Goal: Task Accomplishment & Management: Use online tool/utility

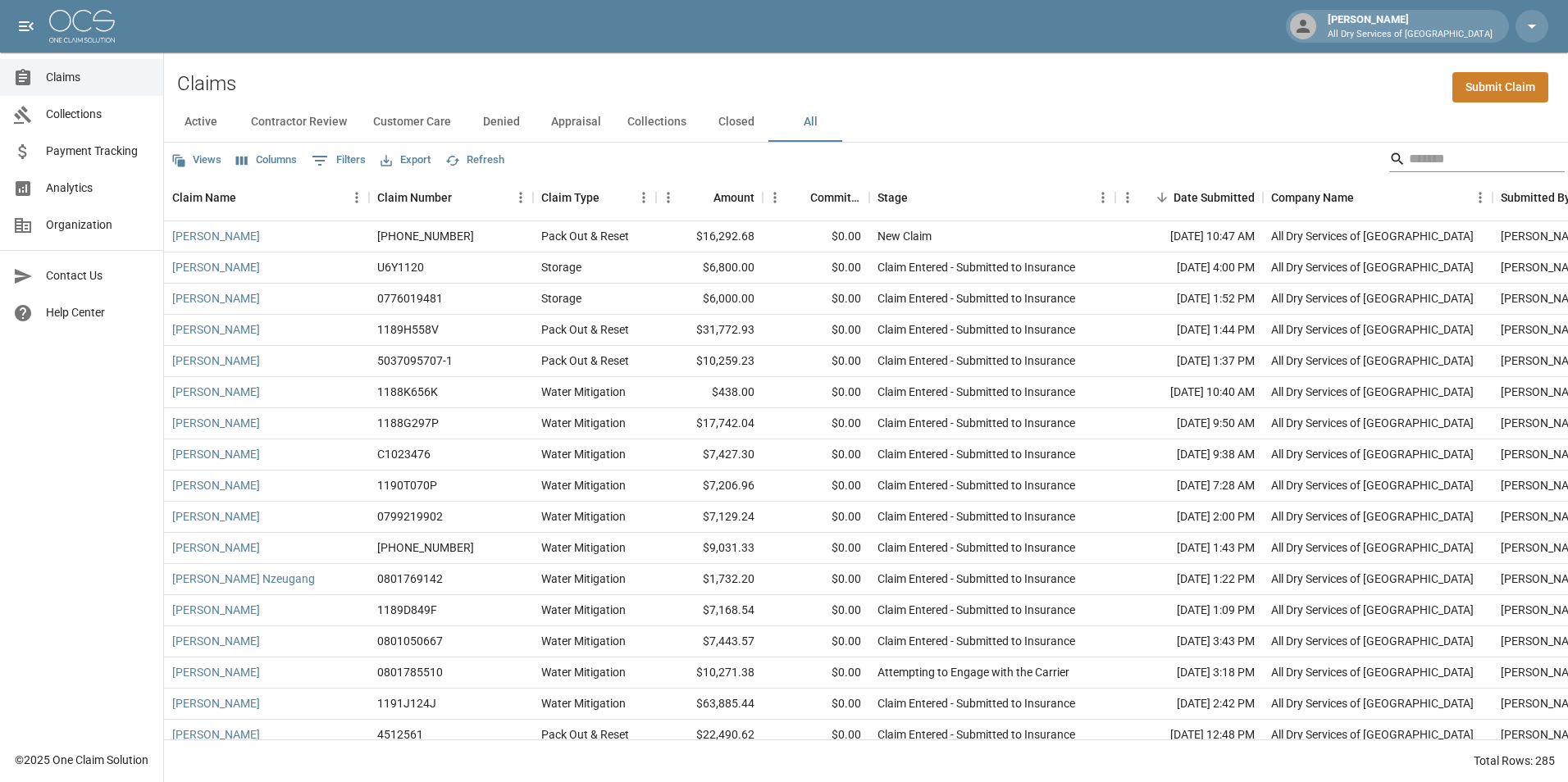
click at [1442, 158] on input "Search" at bounding box center [1475, 159] width 131 height 26
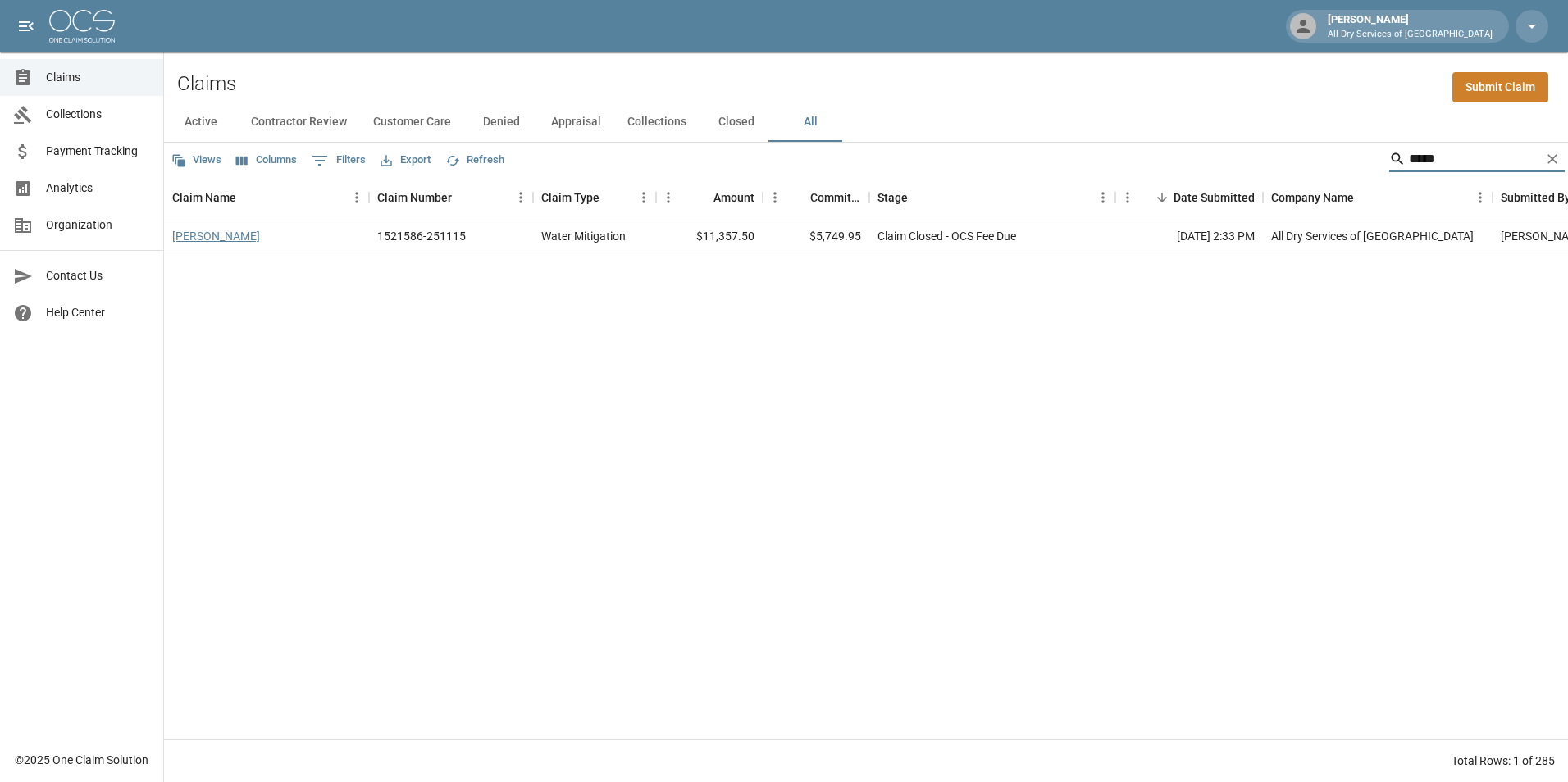
type input "*****"
click at [215, 239] on link "[PERSON_NAME]" at bounding box center [216, 236] width 88 height 16
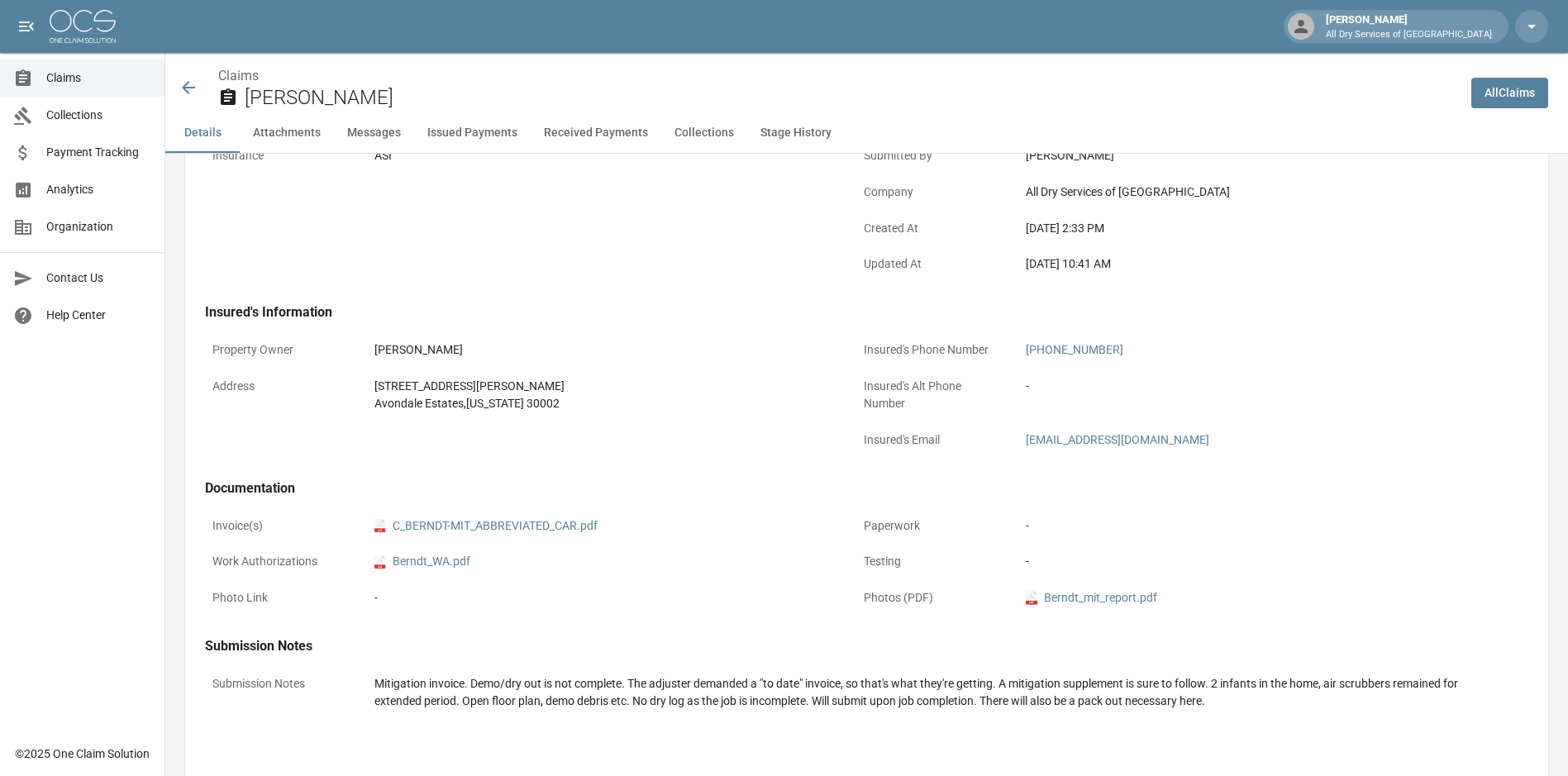
scroll to position [413, 0]
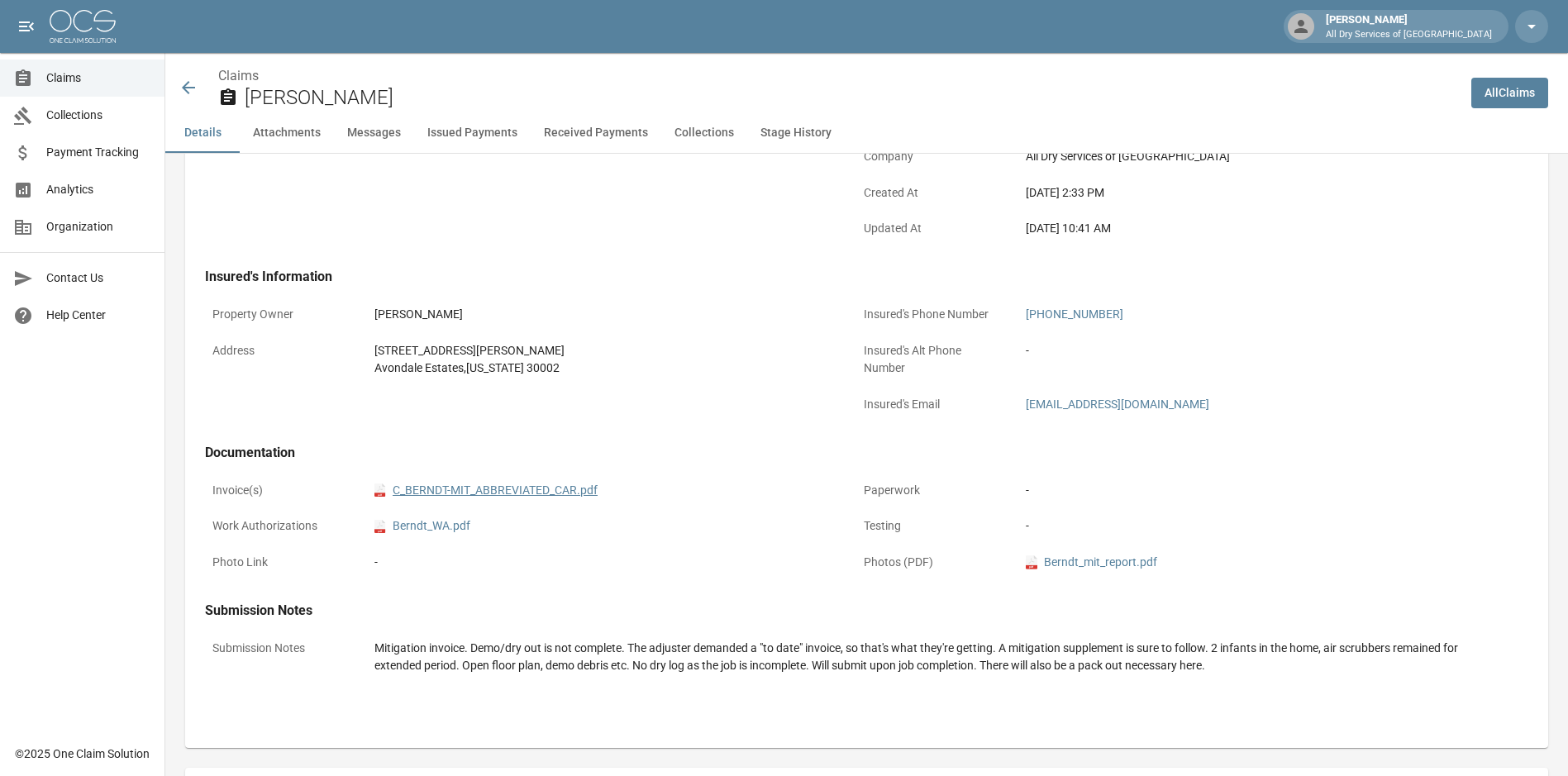
click at [543, 492] on link "pdf C_BERNDT-MIT_ABBREVIATED_CAR.pdf" at bounding box center [486, 490] width 223 height 17
click at [81, 84] on span "Claims" at bounding box center [99, 78] width 105 height 17
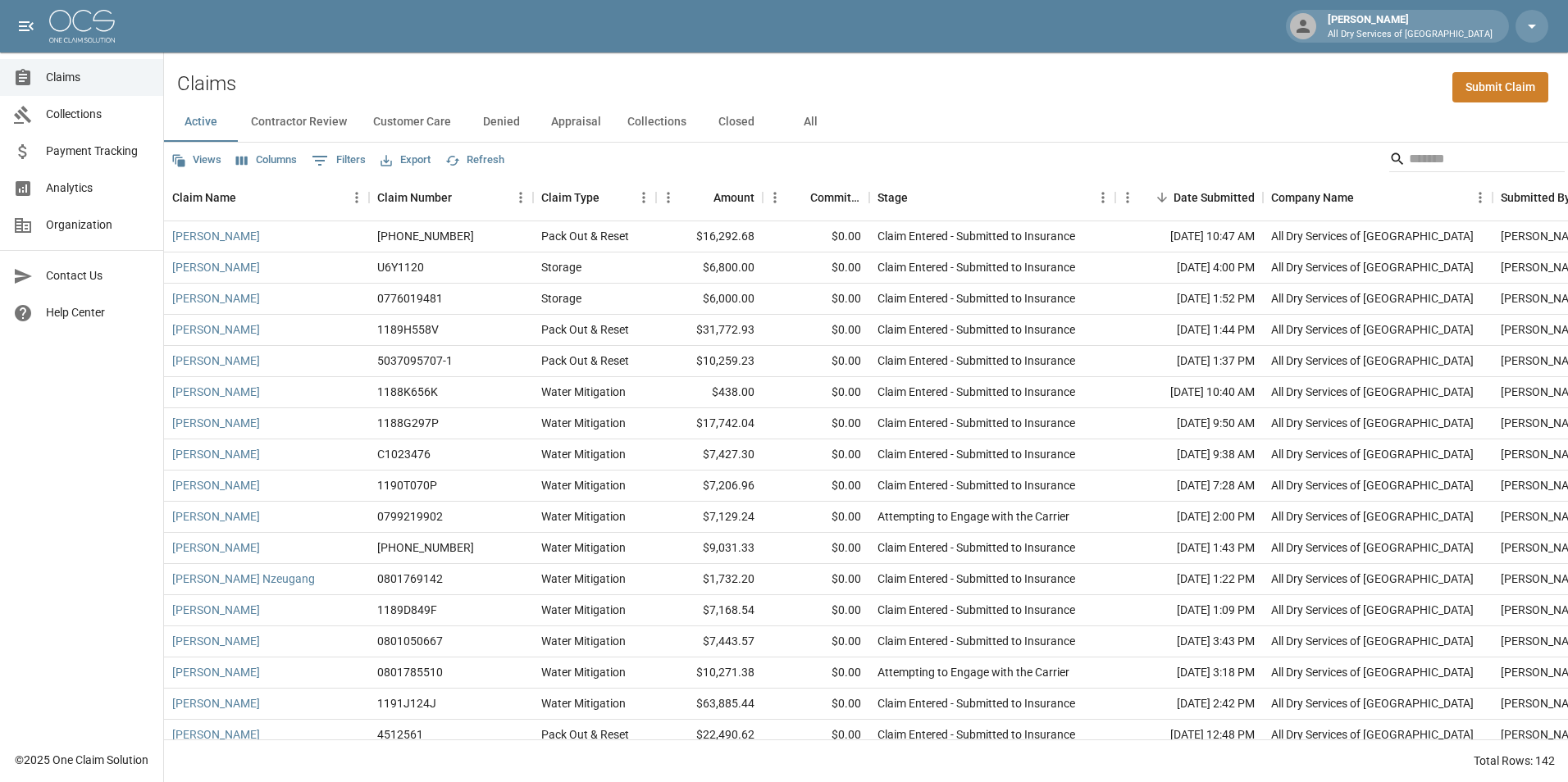
click at [805, 126] on button "All" at bounding box center [810, 122] width 74 height 39
click at [1433, 162] on input "Search" at bounding box center [1475, 159] width 131 height 26
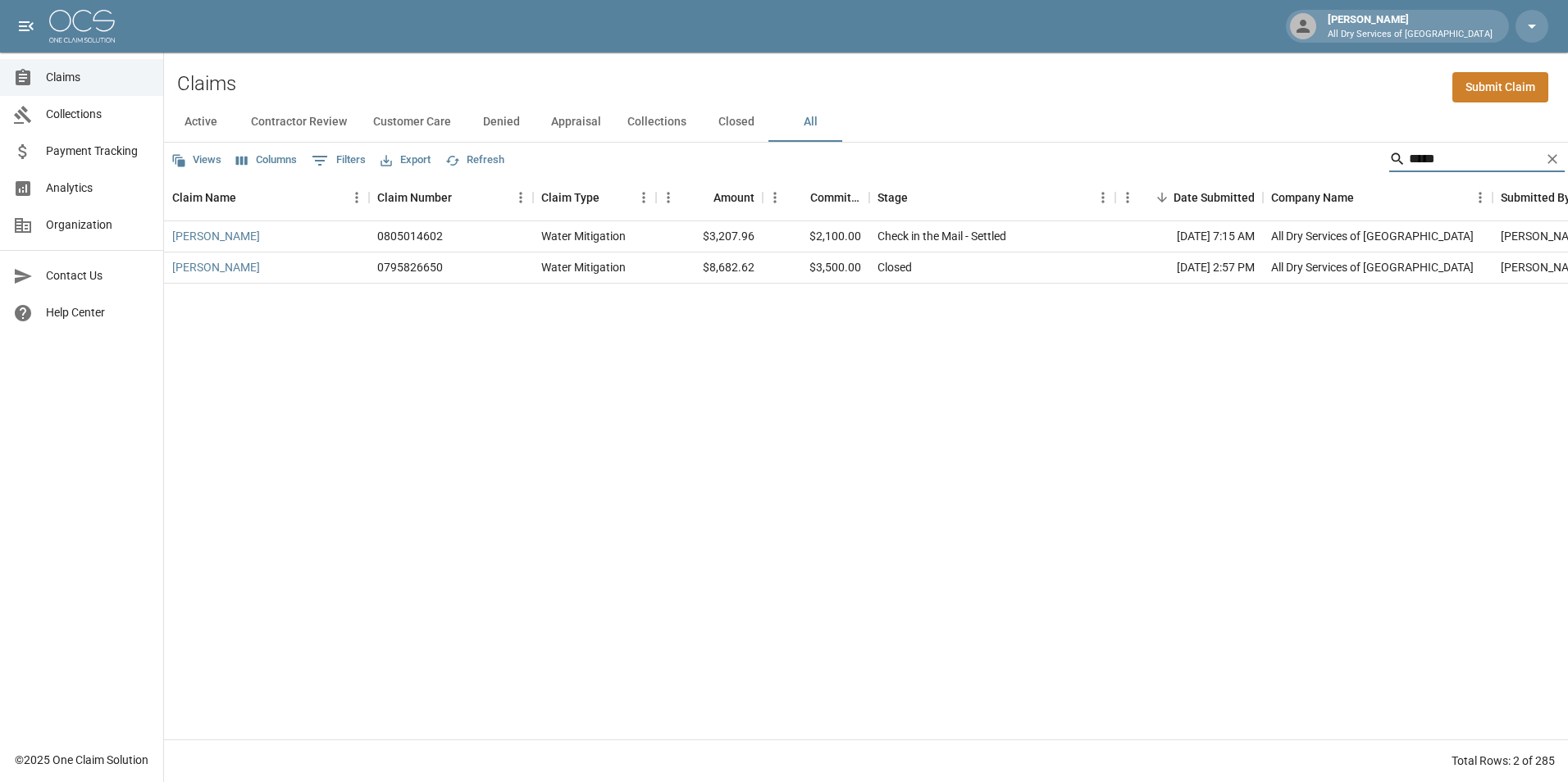
type input "*****"
click at [222, 265] on link "[PERSON_NAME]" at bounding box center [216, 267] width 88 height 16
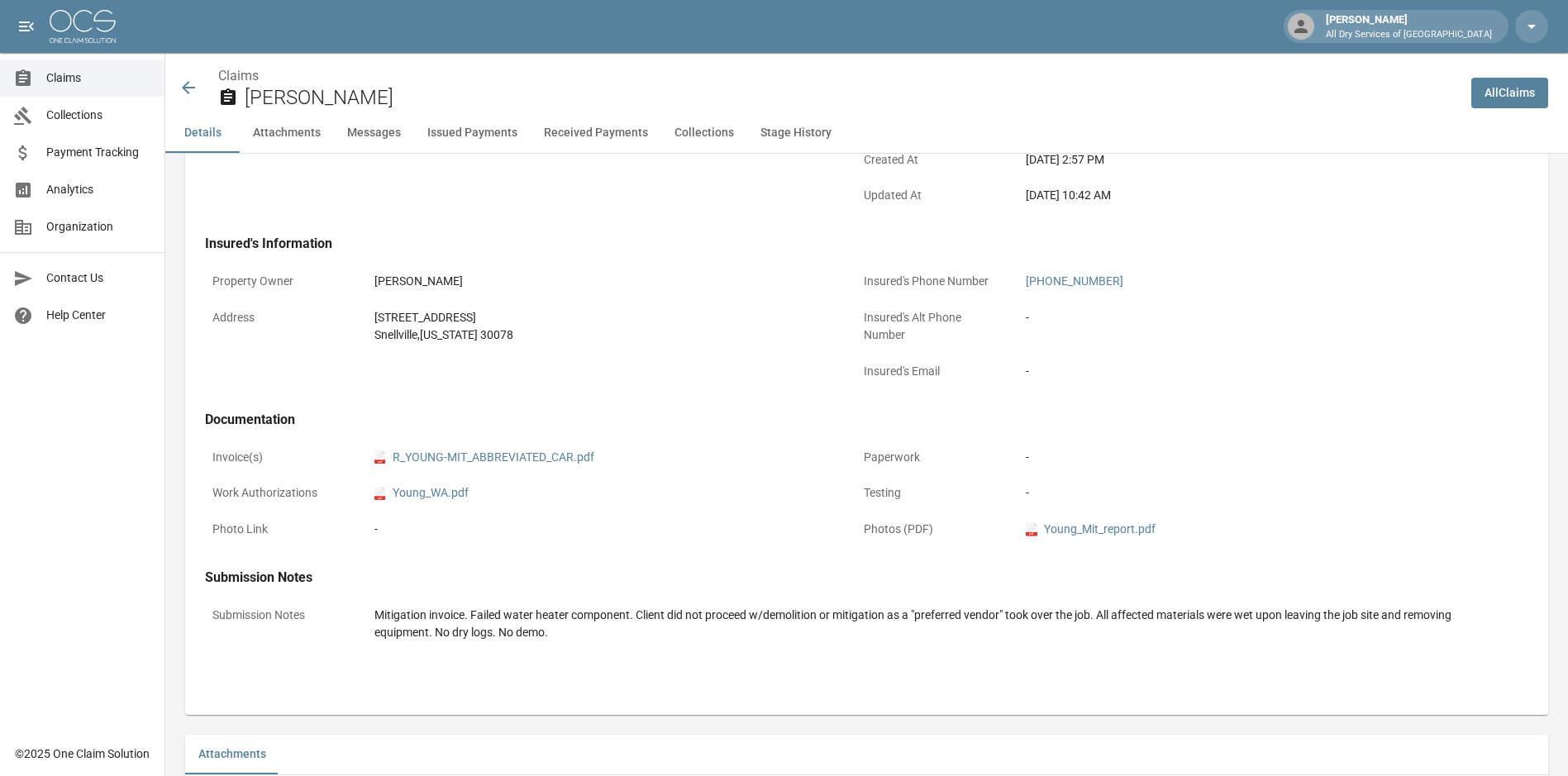
scroll to position [661, 0]
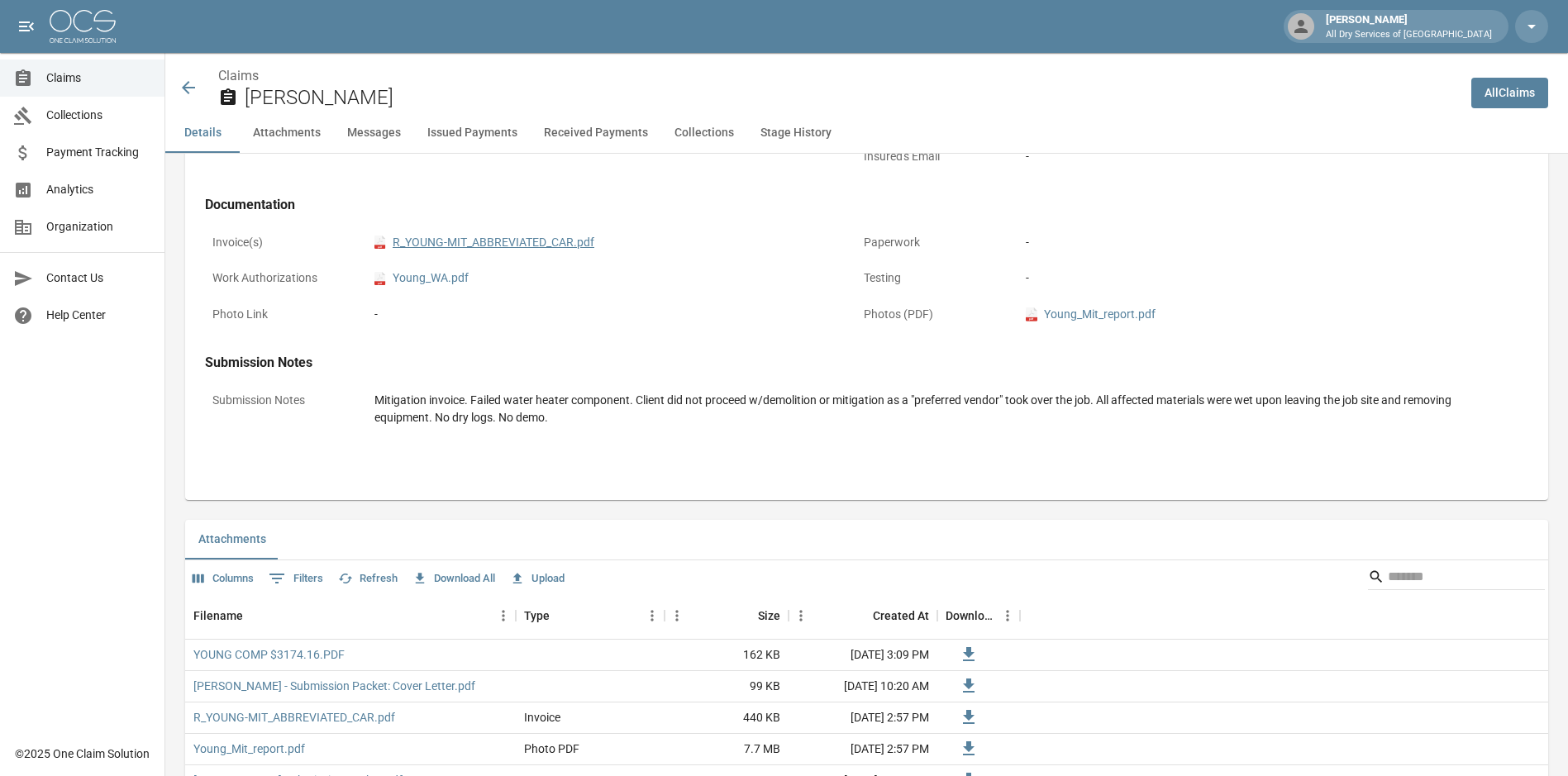
click at [513, 237] on link "pdf R_YOUNG-MIT_ABBREVIATED_CAR.pdf" at bounding box center [484, 242] width 220 height 17
drag, startPoint x: 76, startPoint y: 80, endPoint x: 5, endPoint y: 100, distance: 73.8
click at [76, 80] on span "Claims" at bounding box center [99, 78] width 105 height 17
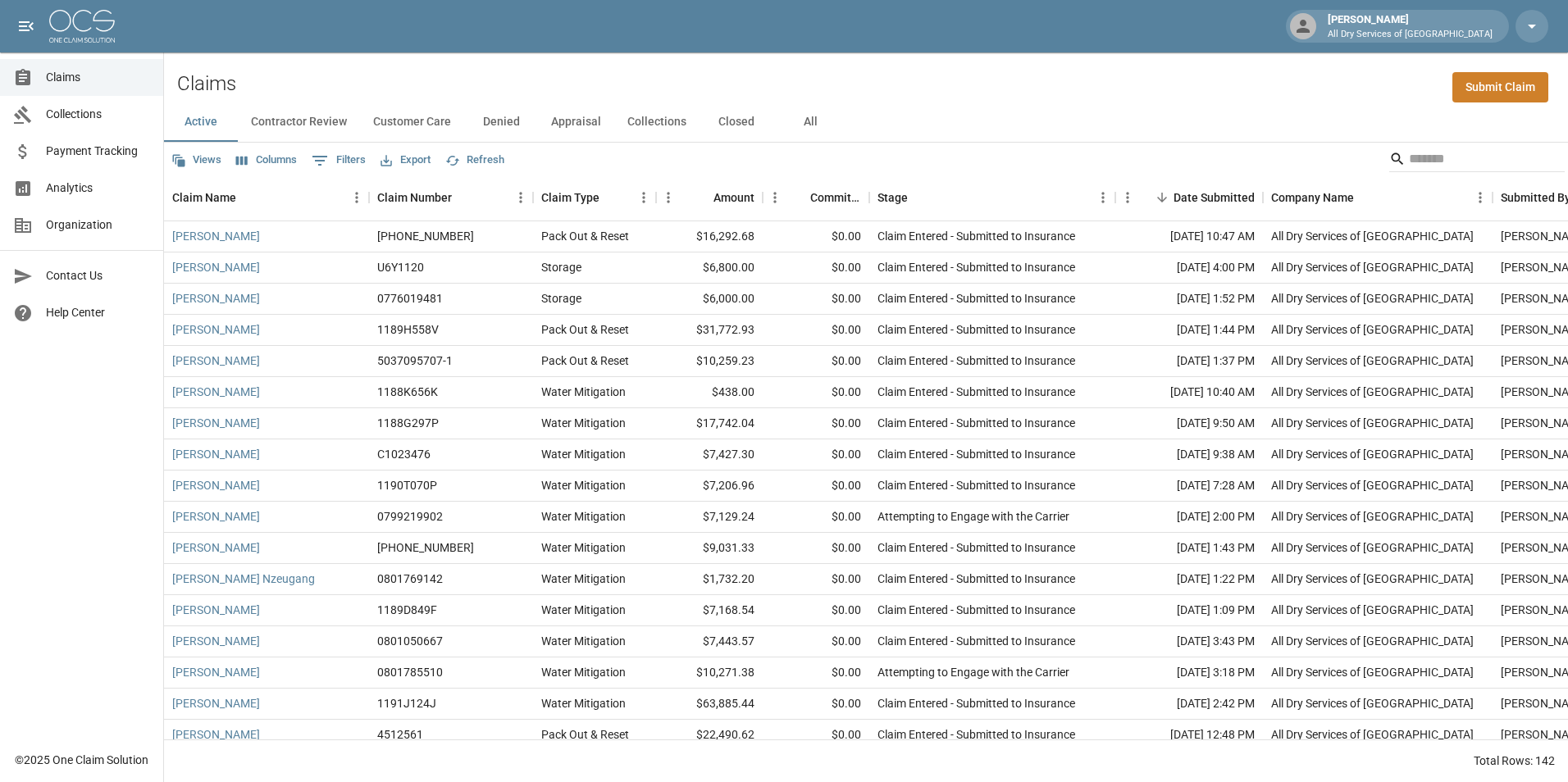
drag, startPoint x: 800, startPoint y: 121, endPoint x: 806, endPoint y: 133, distance: 13.4
click at [801, 121] on button "All" at bounding box center [810, 122] width 74 height 39
click at [1409, 159] on input "Search" at bounding box center [1475, 159] width 131 height 26
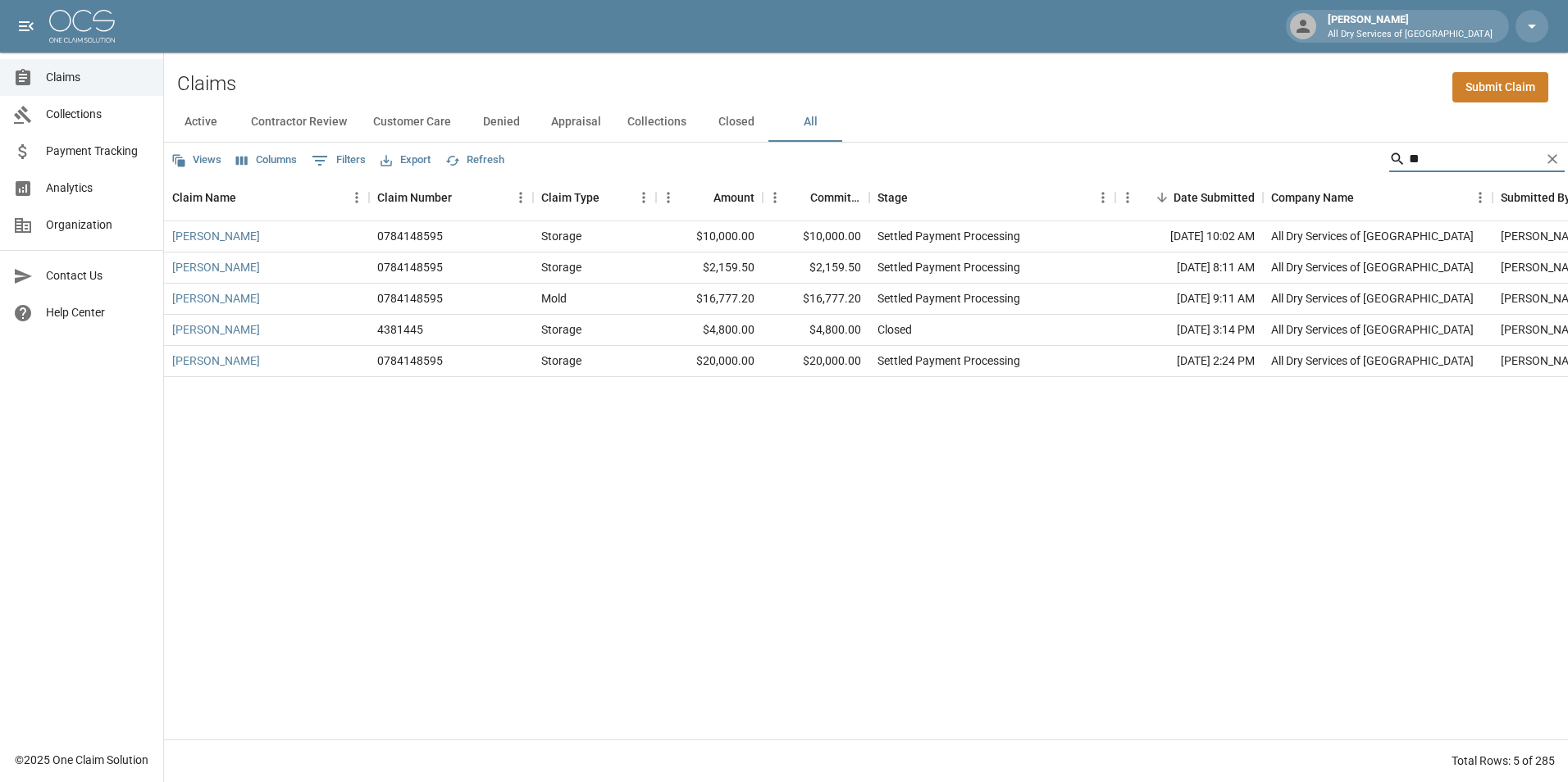
type input "*"
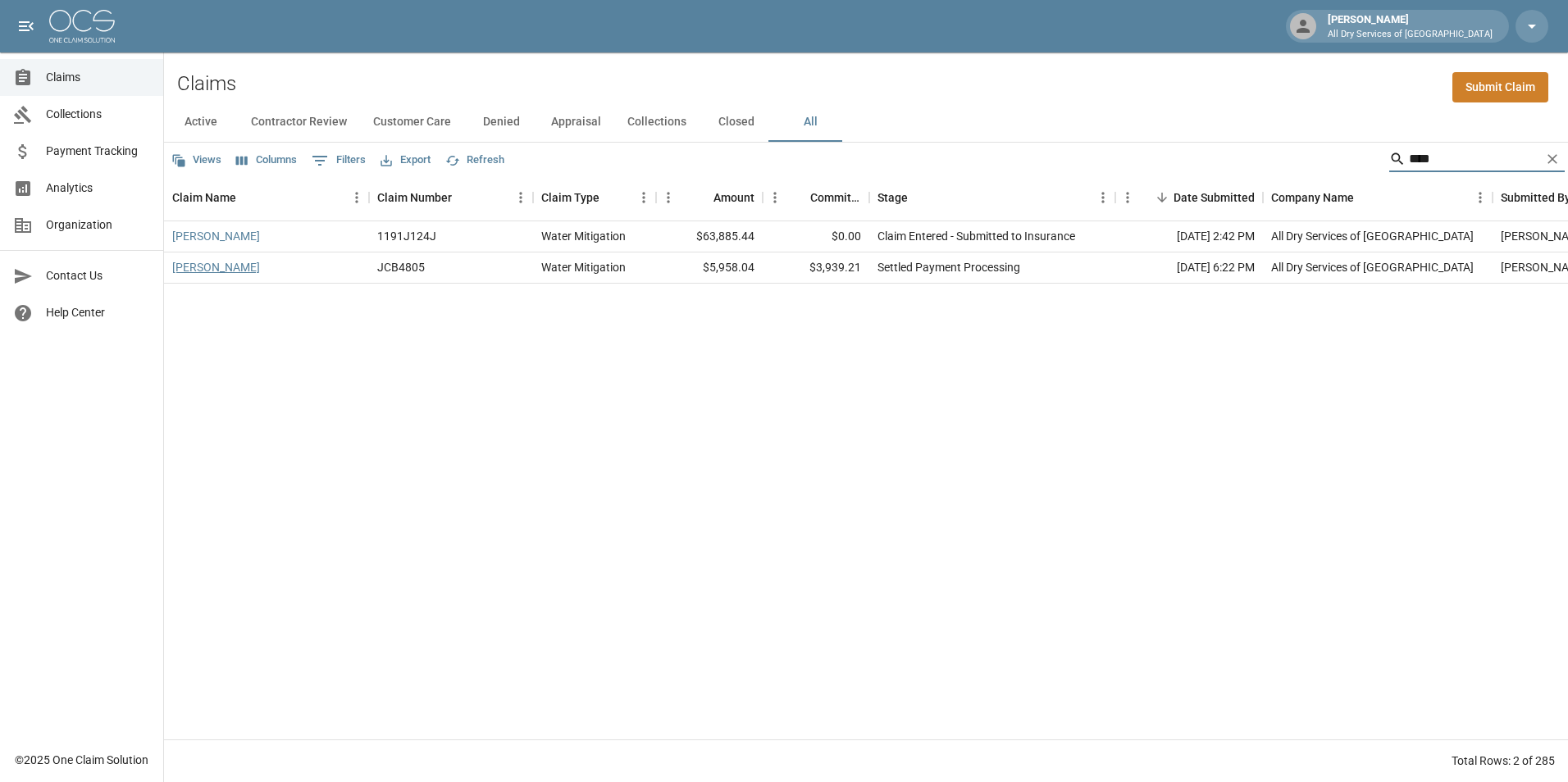
type input "****"
click at [228, 268] on link "[PERSON_NAME]" at bounding box center [216, 267] width 88 height 16
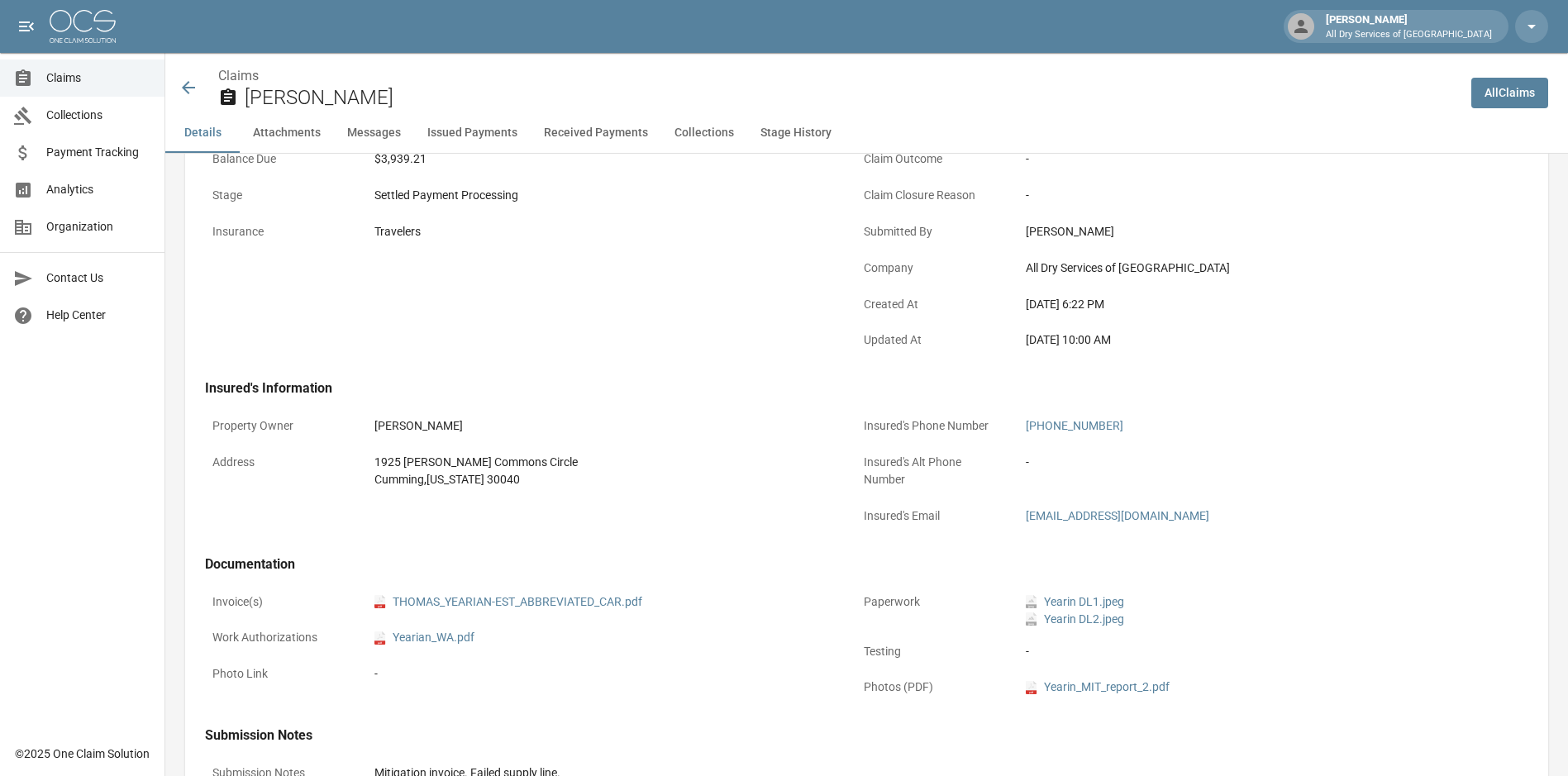
scroll to position [331, 0]
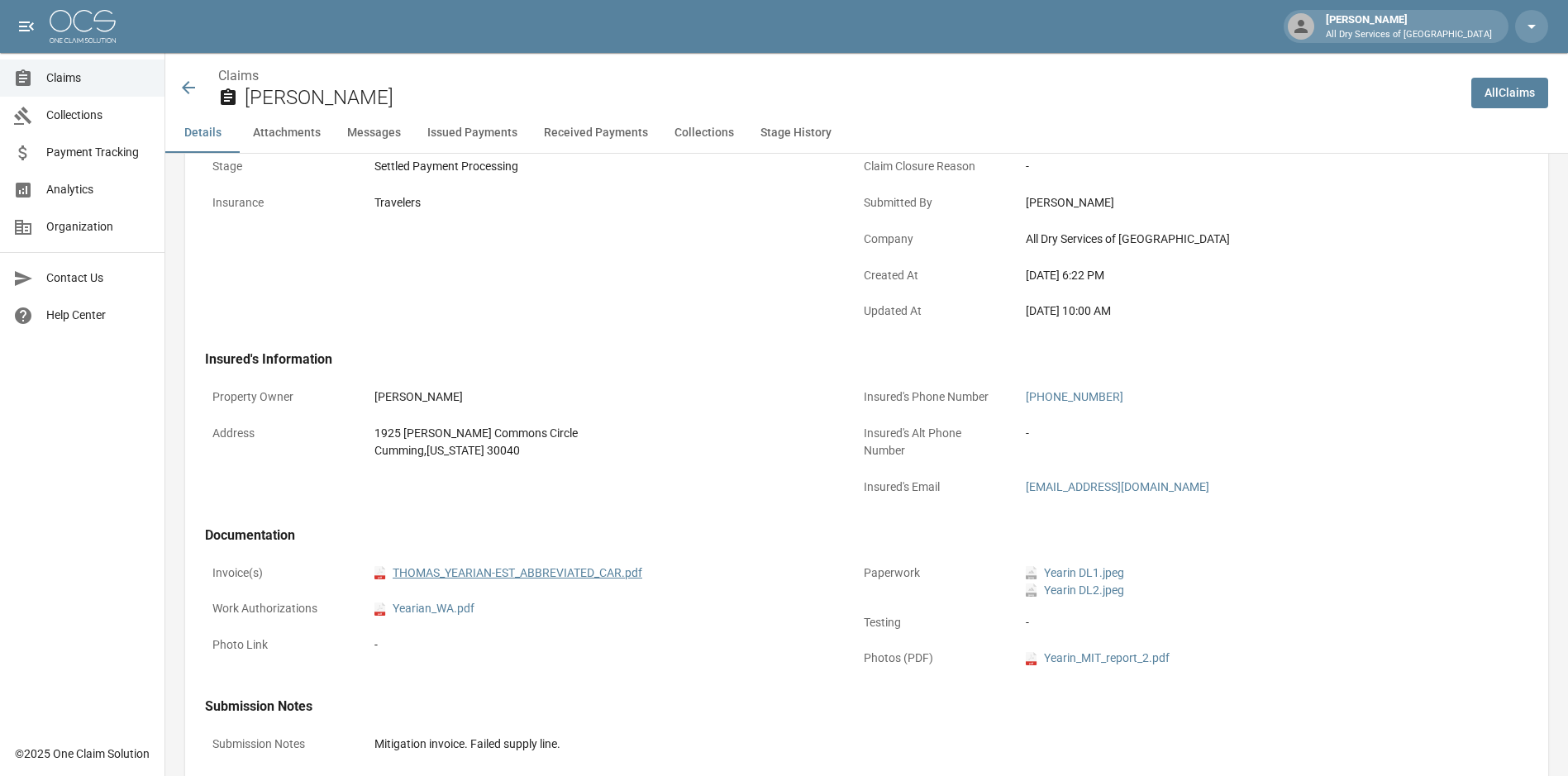
click at [571, 565] on link "pdf THOMAS_YEARIAN-EST_ABBREVIATED_CAR.pdf" at bounding box center [508, 573] width 268 height 17
drag, startPoint x: 65, startPoint y: 73, endPoint x: 104, endPoint y: 72, distance: 39.0
click at [66, 73] on span "Claims" at bounding box center [99, 78] width 105 height 17
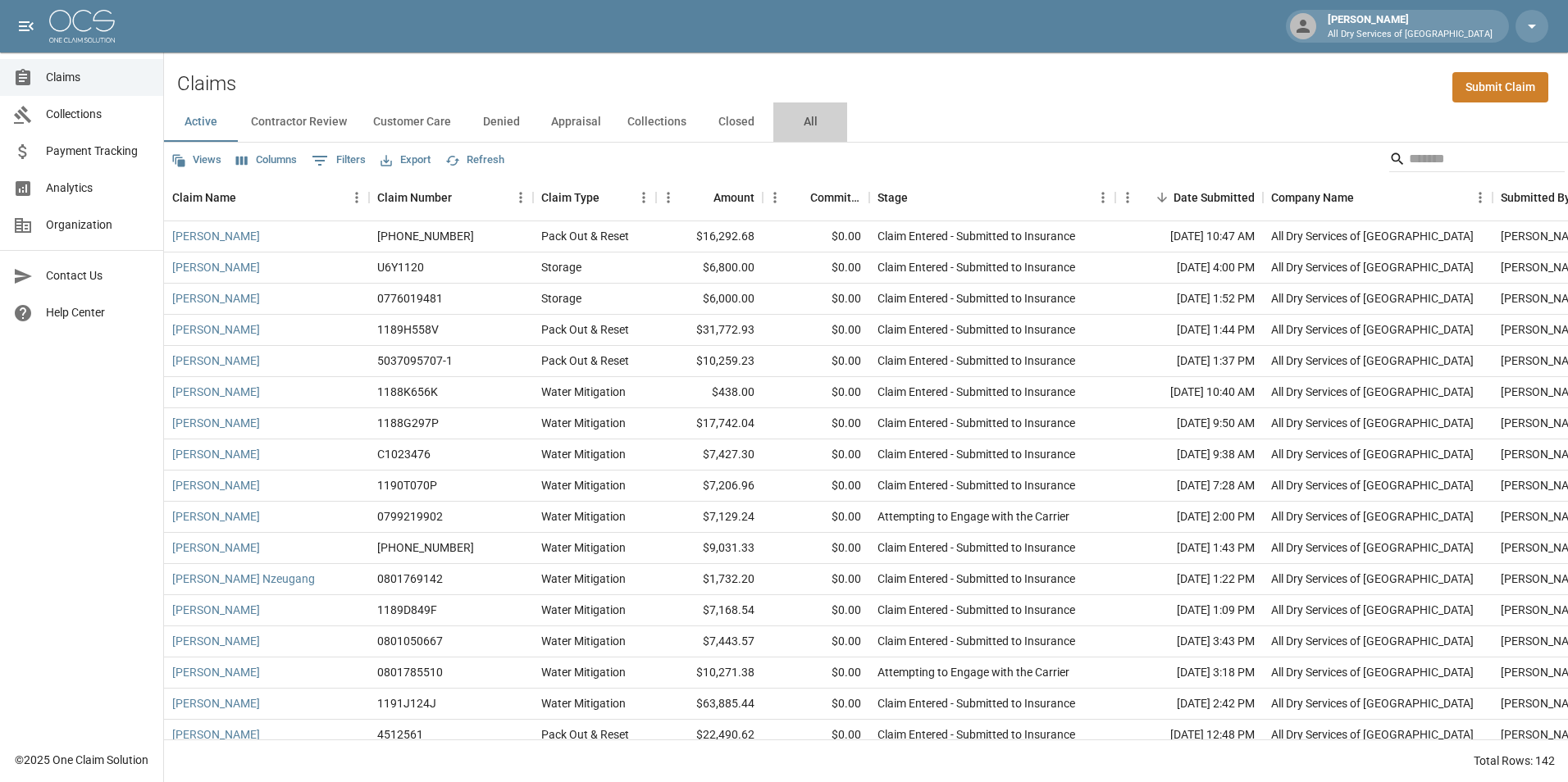
click at [807, 126] on button "All" at bounding box center [810, 122] width 74 height 39
